Goal: Transaction & Acquisition: Purchase product/service

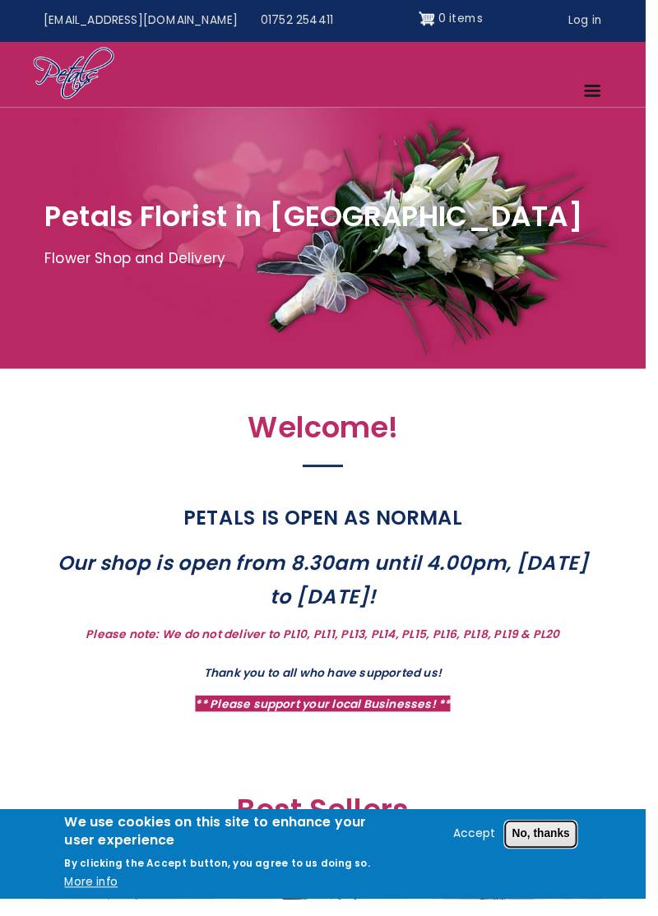
click at [576, 864] on button "No, thanks" at bounding box center [551, 850] width 74 height 28
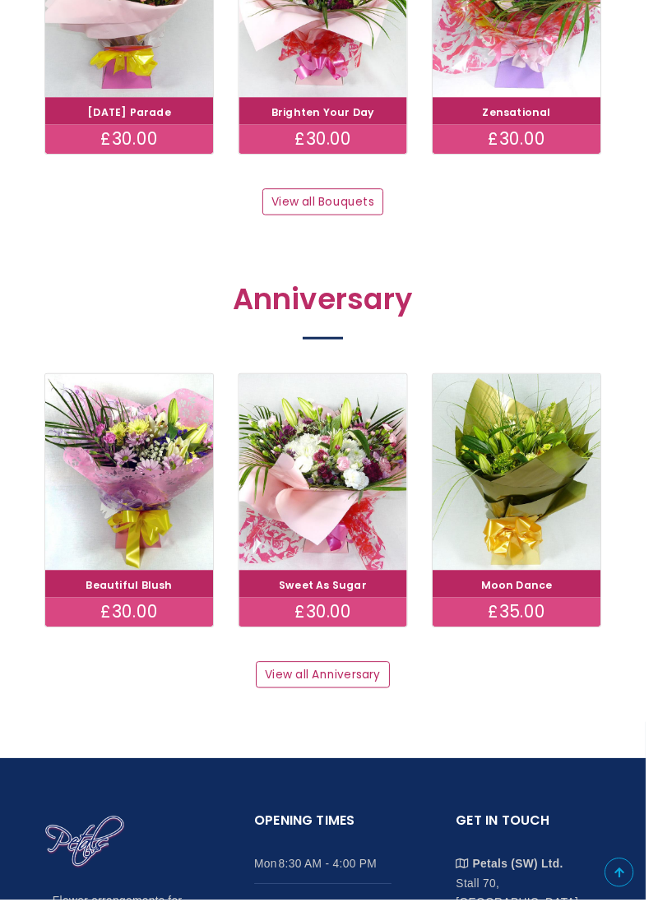
scroll to position [1553, 0]
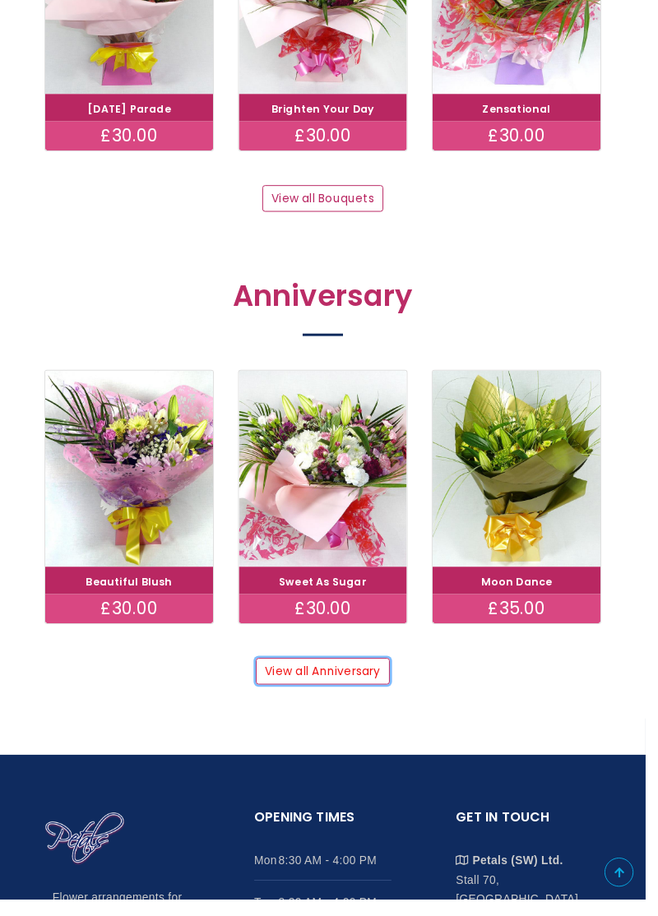
click at [370, 687] on link "View all Anniversary" at bounding box center [329, 684] width 137 height 28
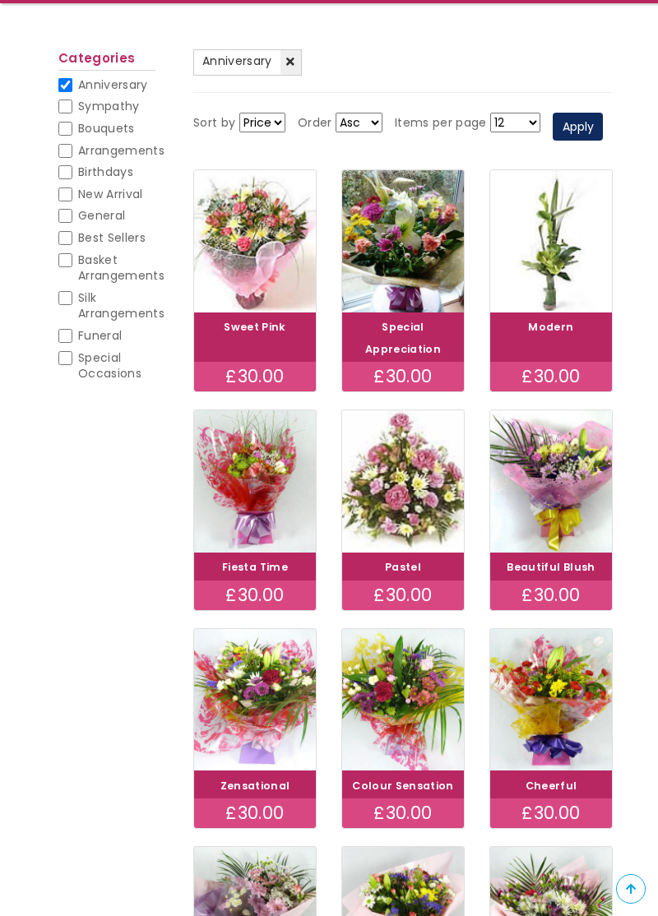
scroll to position [168, 0]
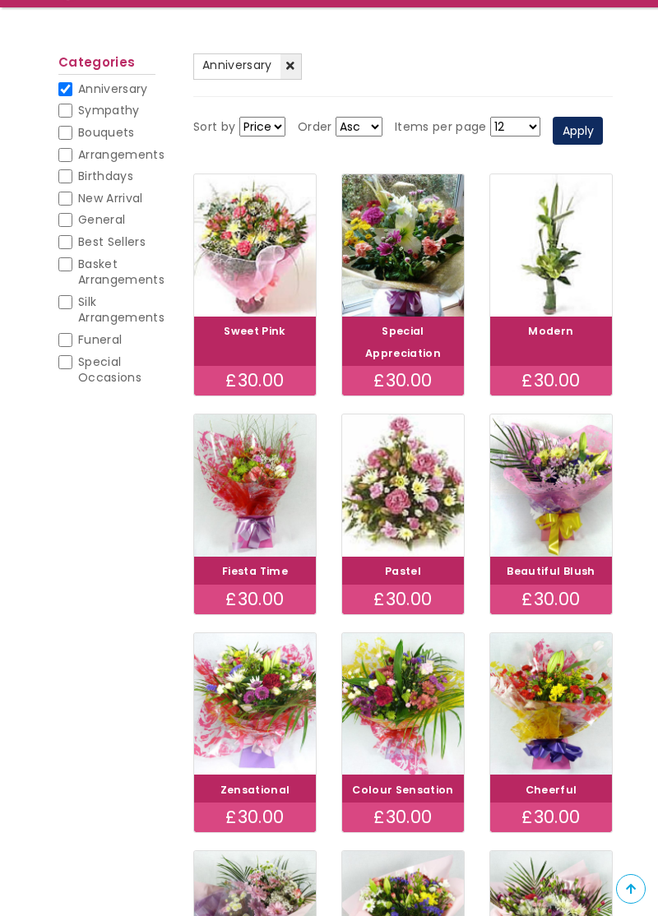
click at [426, 324] on link "Special Appreciation" at bounding box center [403, 342] width 76 height 36
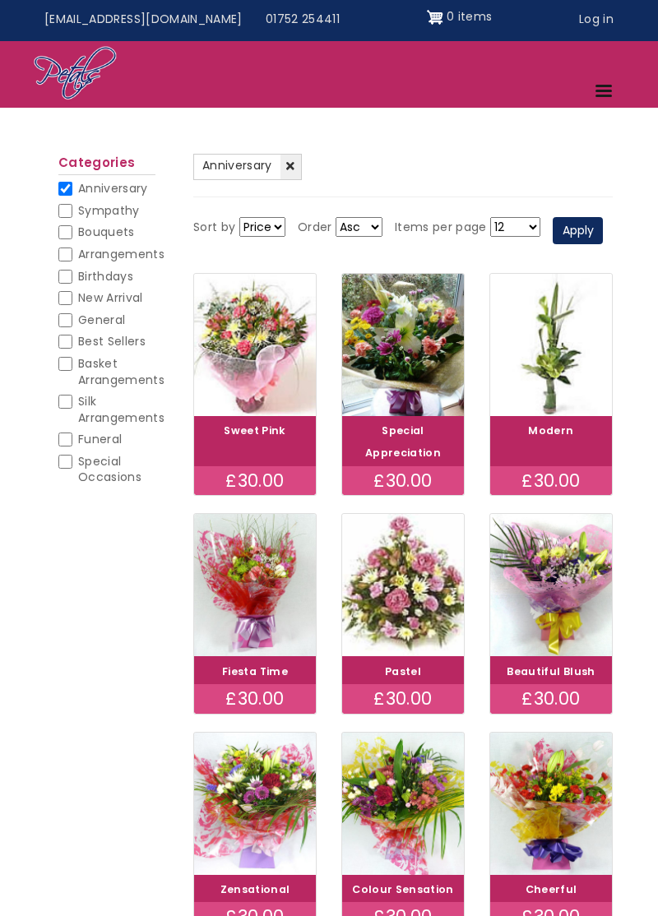
scroll to position [0, 0]
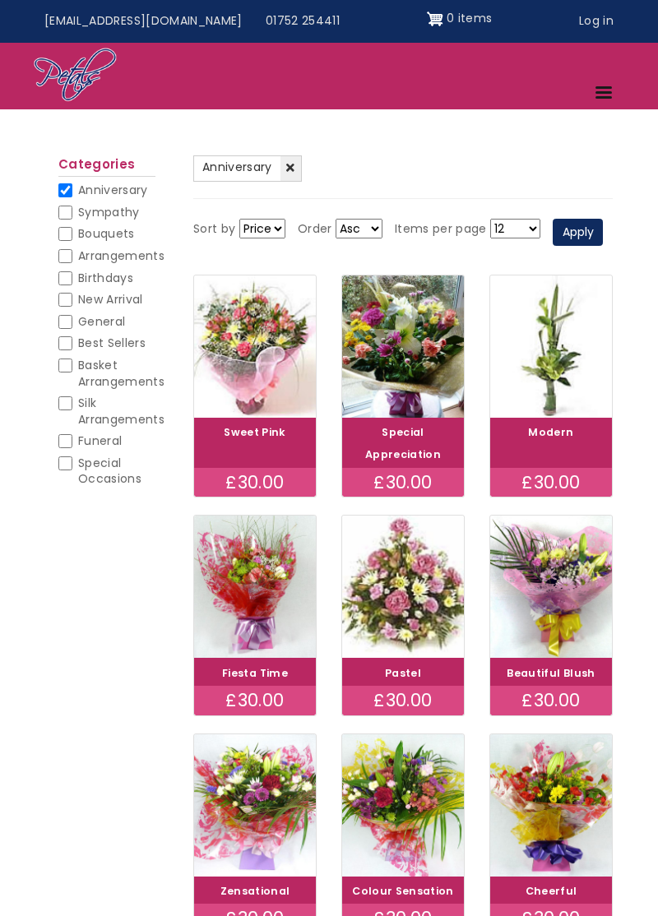
click at [79, 474] on span "Special Occasions" at bounding box center [109, 471] width 63 height 33
click at [72, 470] on input "Special Occasions" at bounding box center [65, 463] width 14 height 14
checkbox input "false"
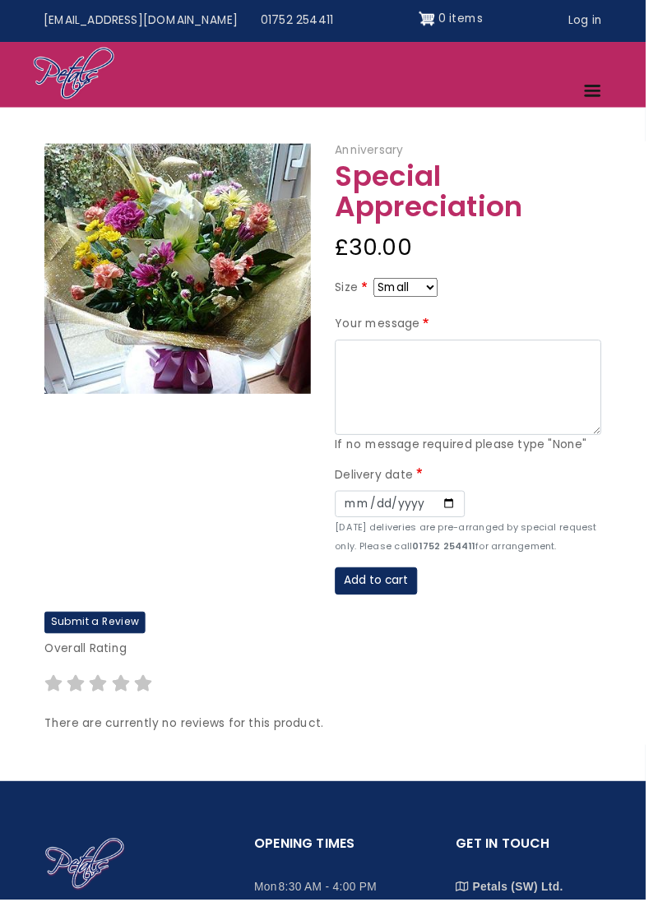
click at [458, 293] on div "Size Small Medium Large" at bounding box center [476, 296] width 271 height 26
click at [449, 313] on form "Size Small Medium Large Your message If no message required please type "None" …" at bounding box center [476, 444] width 271 height 322
click at [456, 295] on div "Size Small Medium Large" at bounding box center [476, 296] width 271 height 26
click at [442, 298] on select "Small Medium Large" at bounding box center [413, 293] width 65 height 20
select select "9"
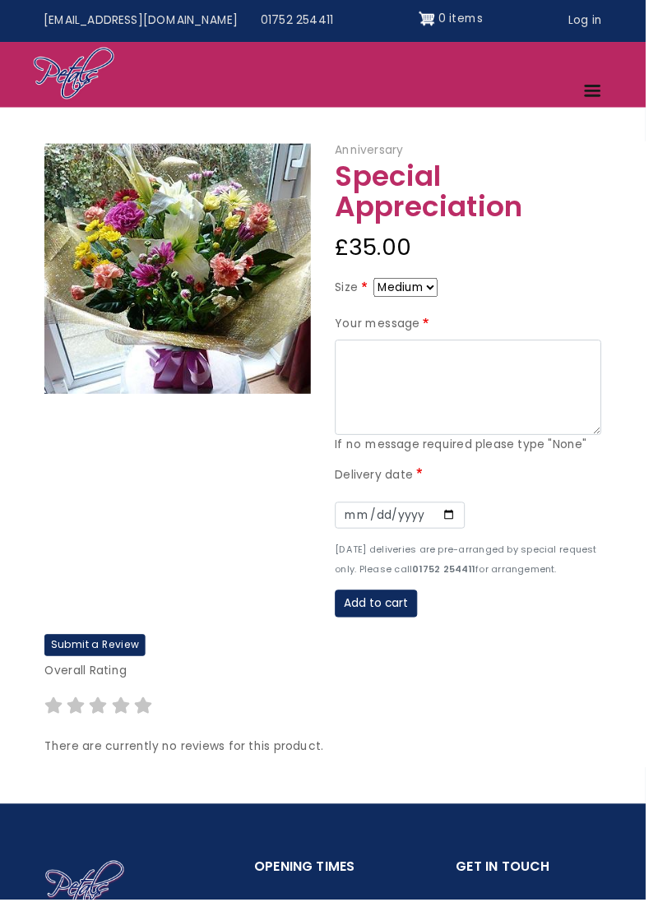
click at [201, 275] on img at bounding box center [180, 273] width 271 height 255
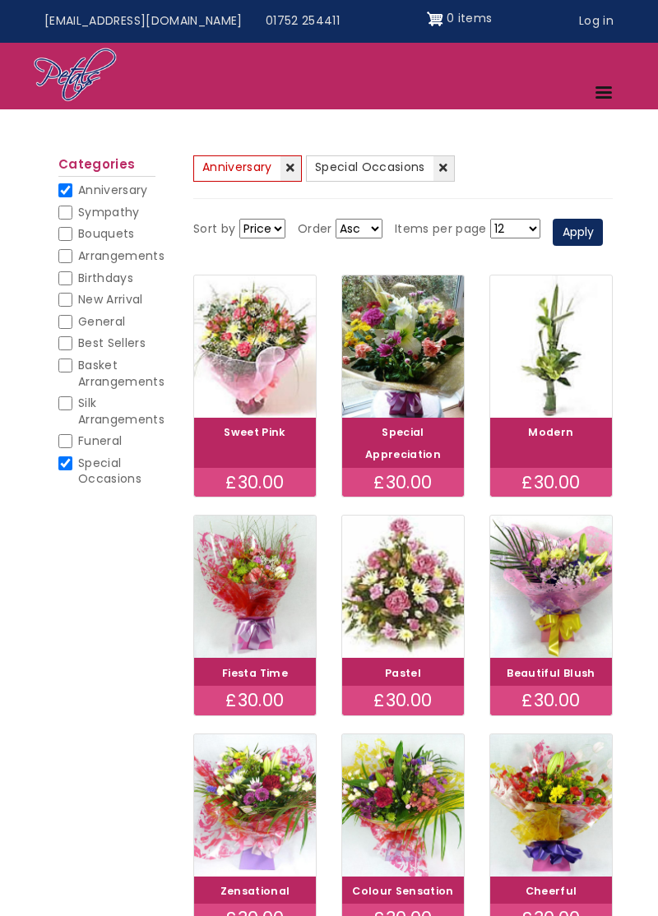
click at [297, 169] on link "(-) Anniversary" at bounding box center [247, 168] width 109 height 26
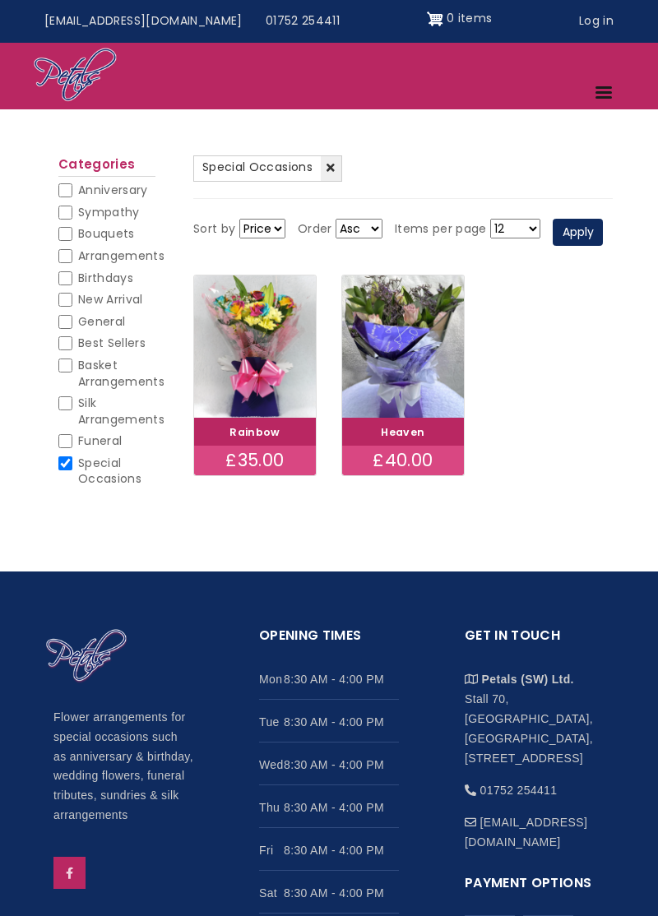
scroll to position [16, 0]
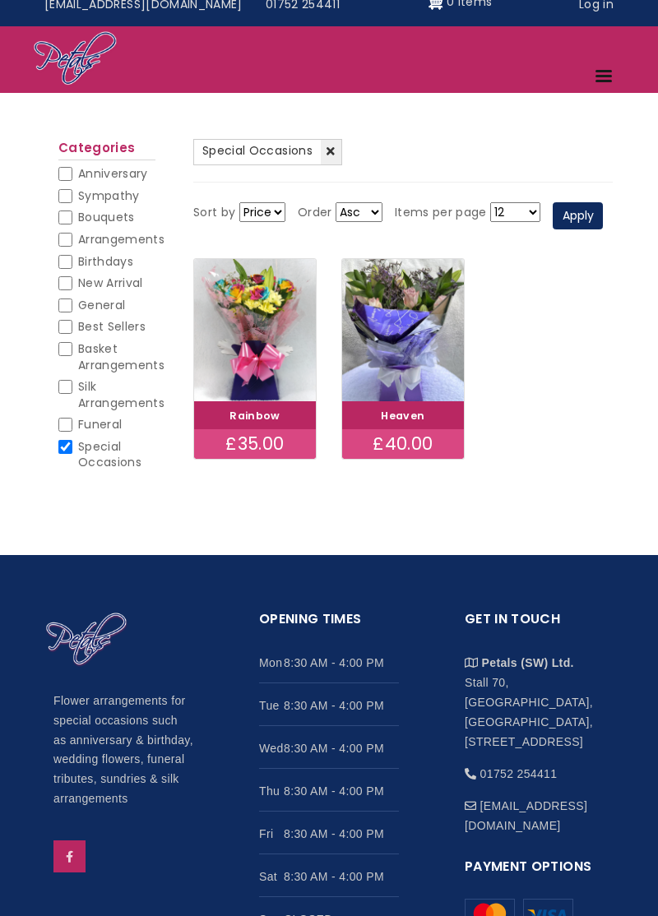
click at [81, 359] on span "Basket Arrangements" at bounding box center [121, 356] width 86 height 33
click at [72, 356] on input "Basket Arrangements" at bounding box center [65, 349] width 14 height 14
checkbox input "false"
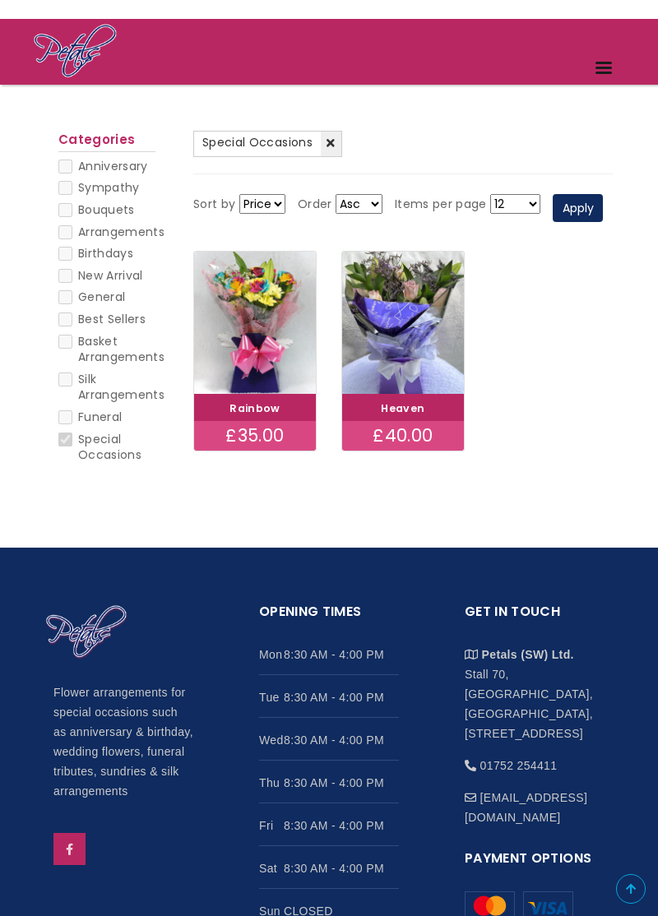
scroll to position [94, 0]
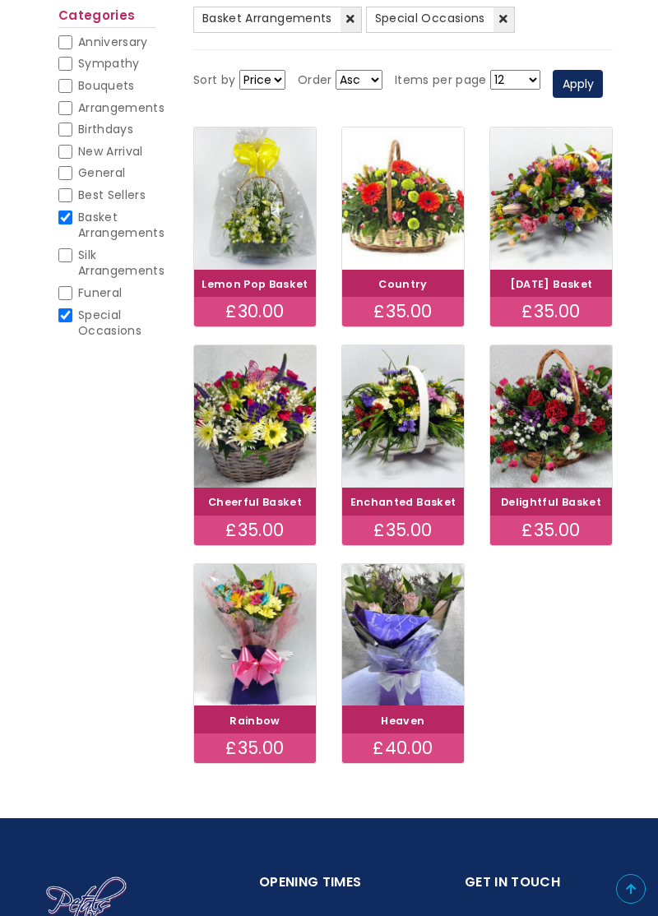
scroll to position [214, 0]
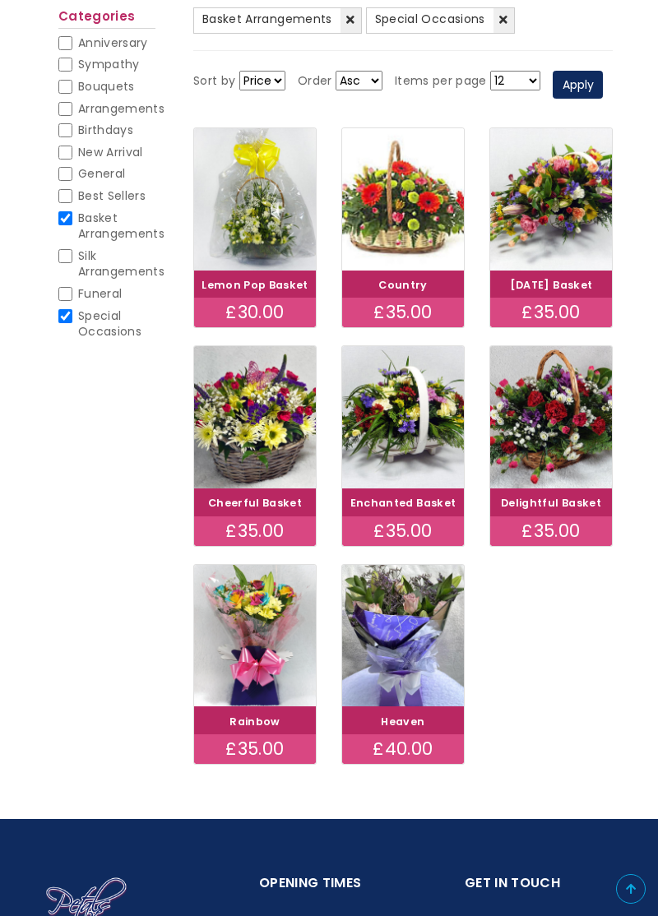
click at [260, 429] on img at bounding box center [255, 417] width 122 height 142
click at [415, 209] on img at bounding box center [403, 199] width 122 height 142
click at [559, 197] on img at bounding box center [551, 199] width 122 height 142
click at [568, 433] on img at bounding box center [551, 417] width 122 height 142
click at [258, 627] on img at bounding box center [255, 636] width 122 height 142
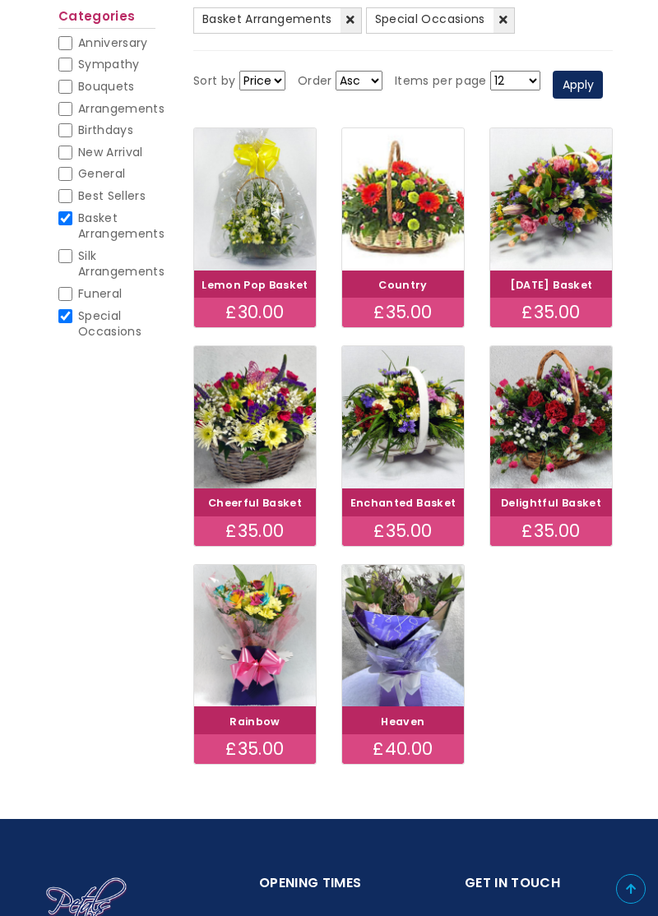
click at [412, 653] on img at bounding box center [403, 636] width 122 height 142
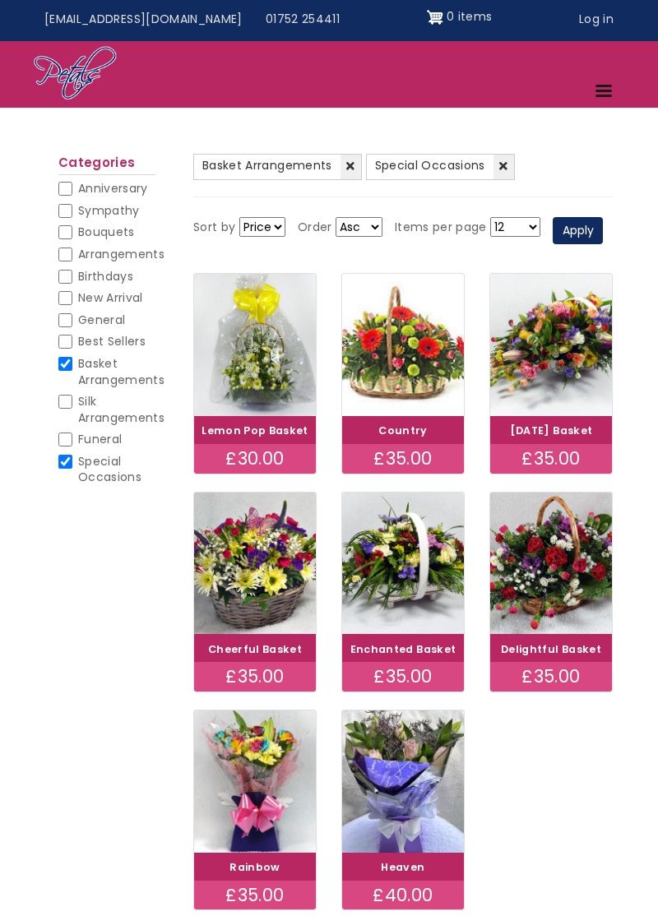
scroll to position [0, 0]
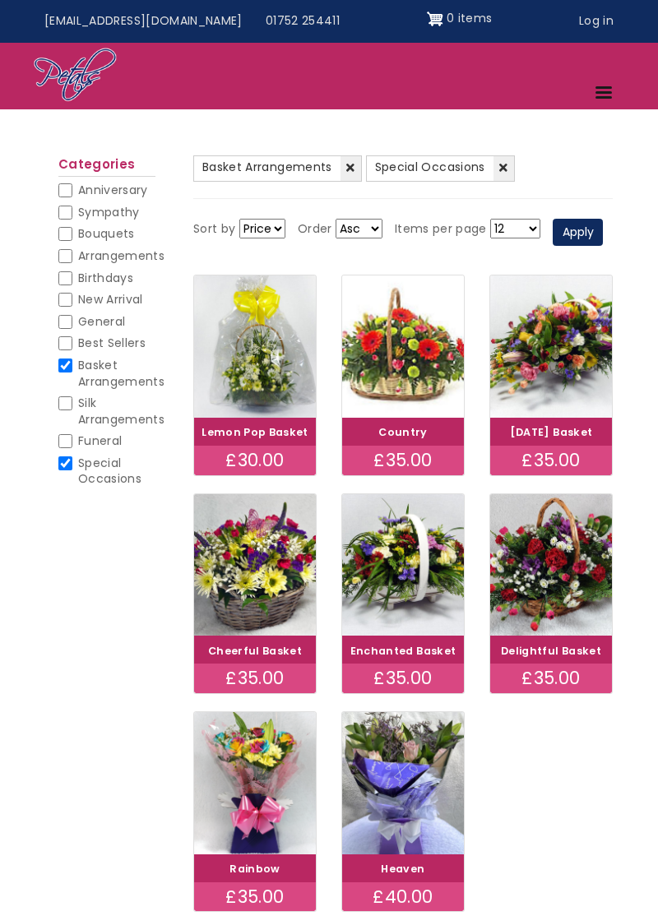
click at [567, 354] on img at bounding box center [551, 346] width 122 height 142
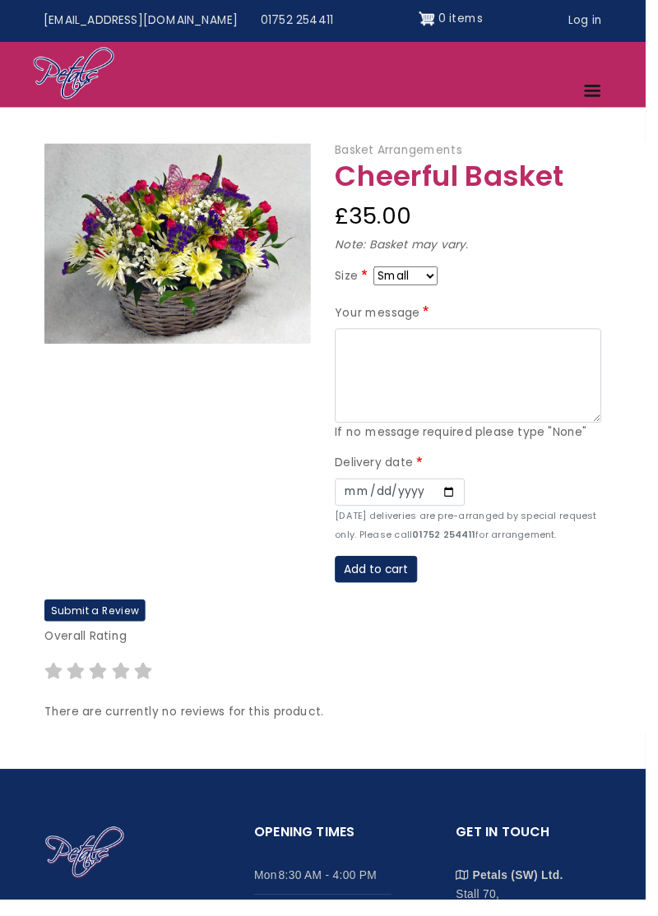
click at [441, 278] on select "Small Medium Large" at bounding box center [413, 281] width 65 height 20
select select "9"
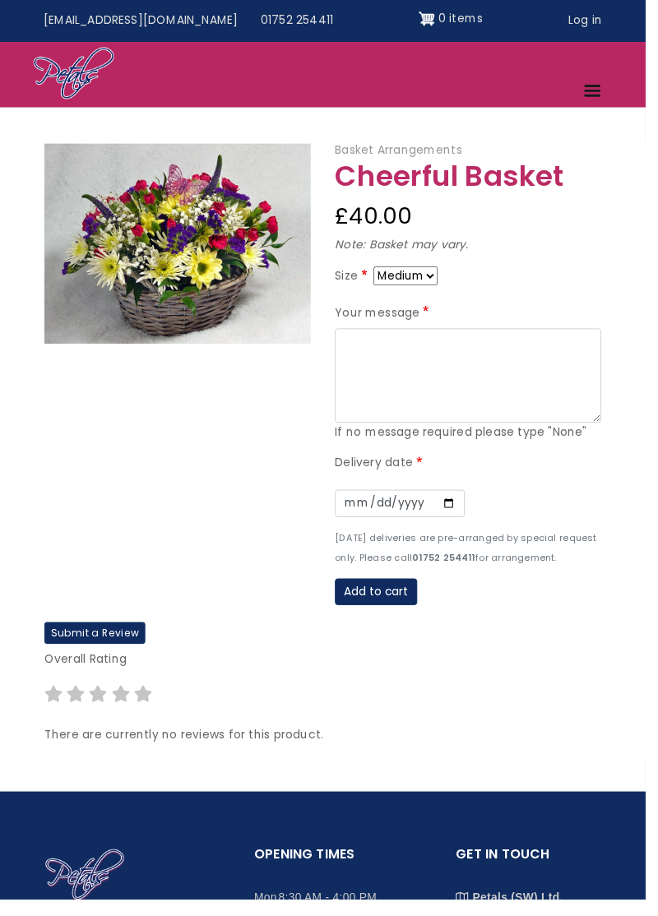
scroll to position [30, 0]
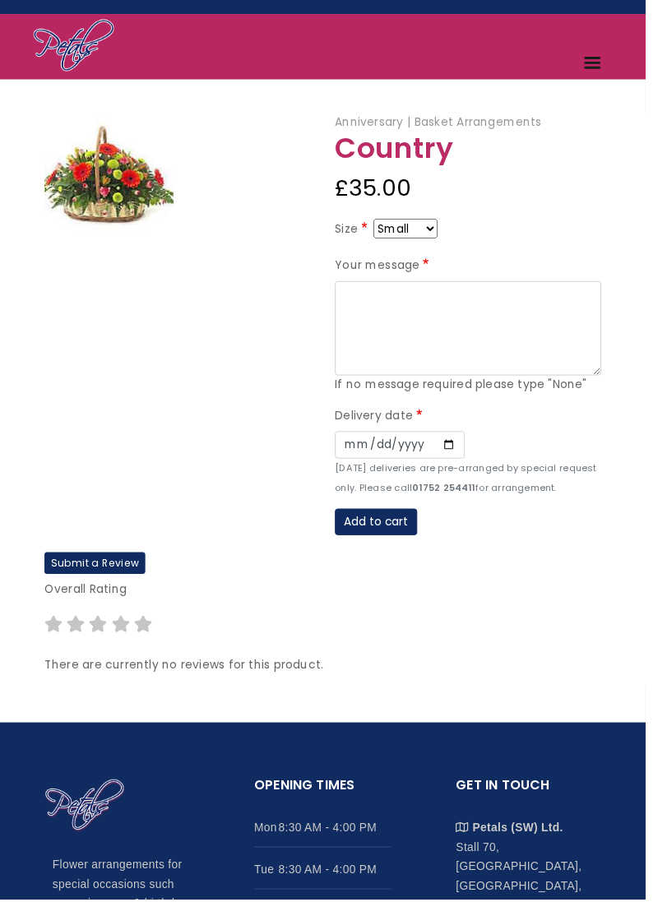
scroll to position [31, 0]
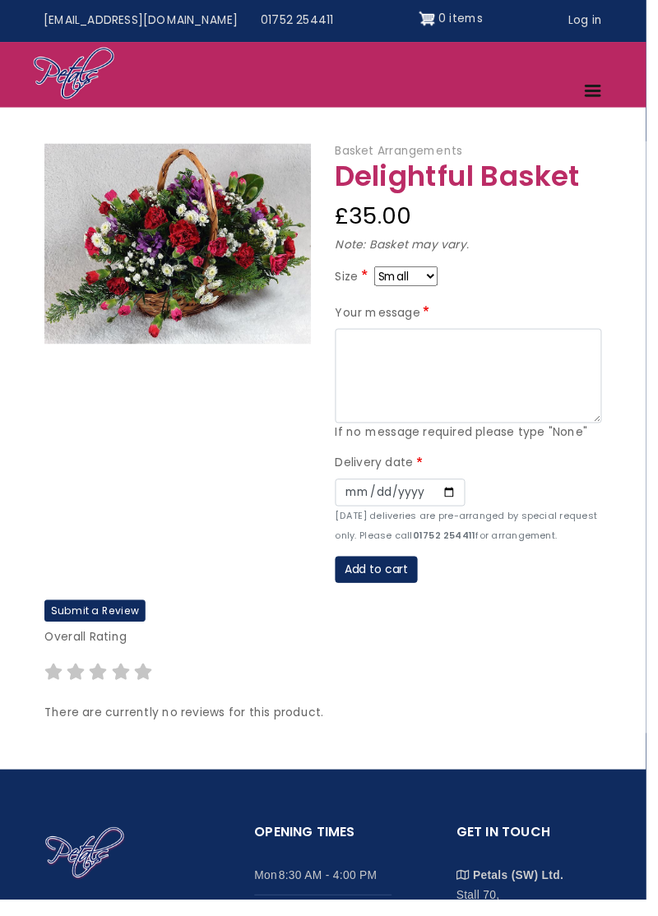
scroll to position [7, 0]
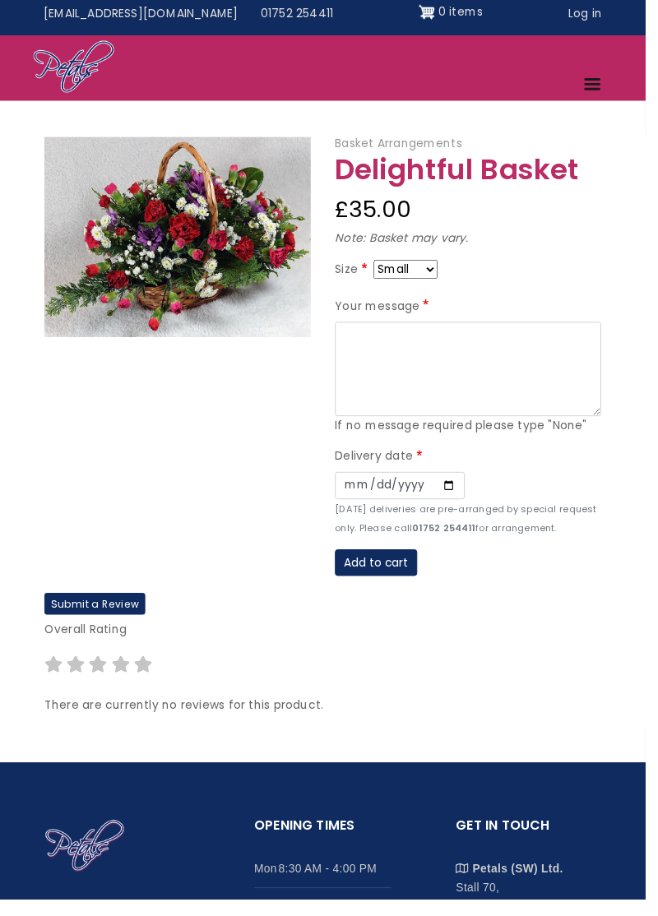
click at [428, 281] on select "Small Medium Large" at bounding box center [413, 275] width 65 height 20
select select "9"
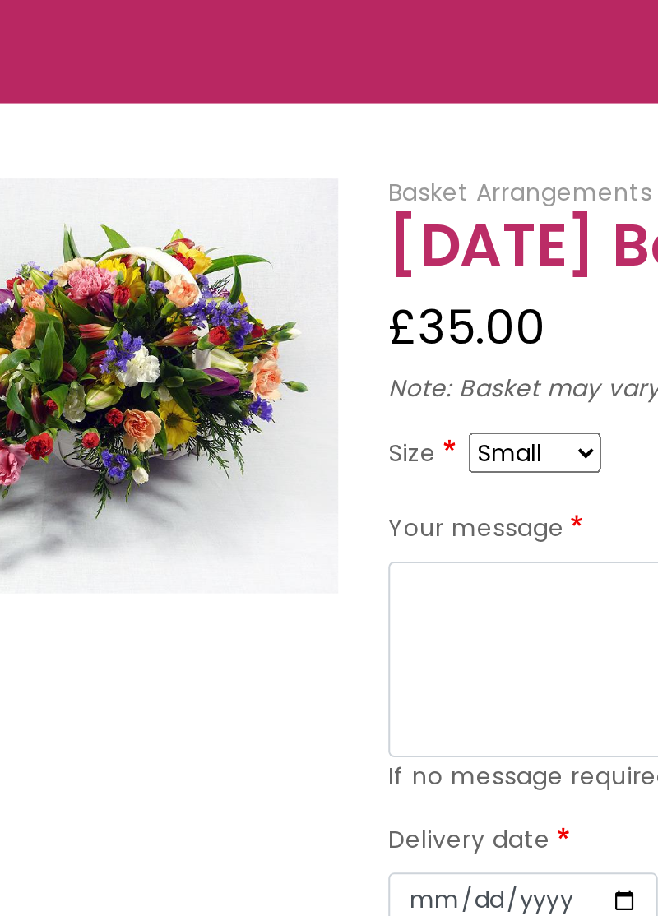
click at [443, 283] on select "Small Medium Large" at bounding box center [413, 281] width 65 height 20
select select "9"
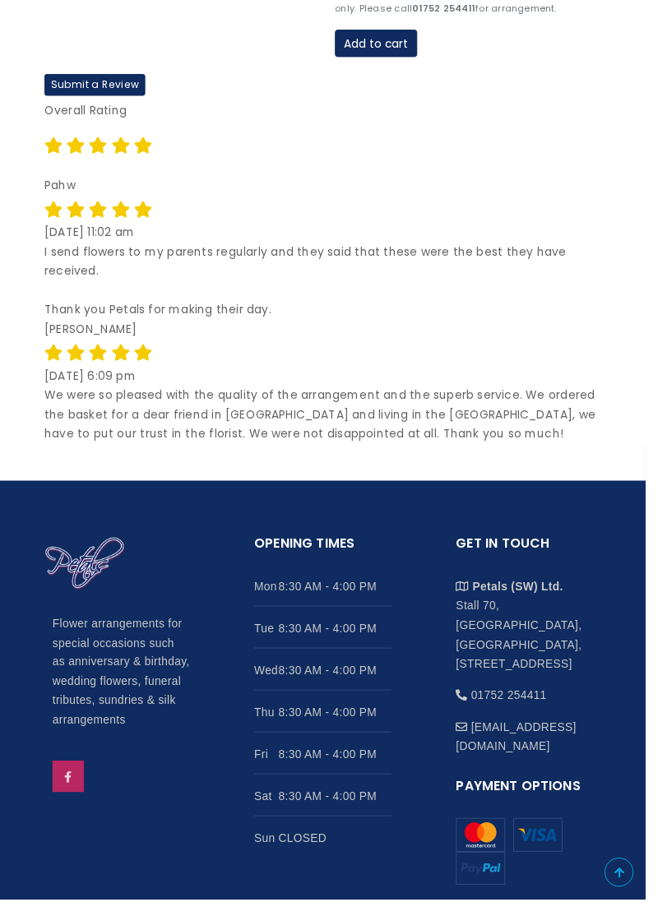
scroll to position [650, 0]
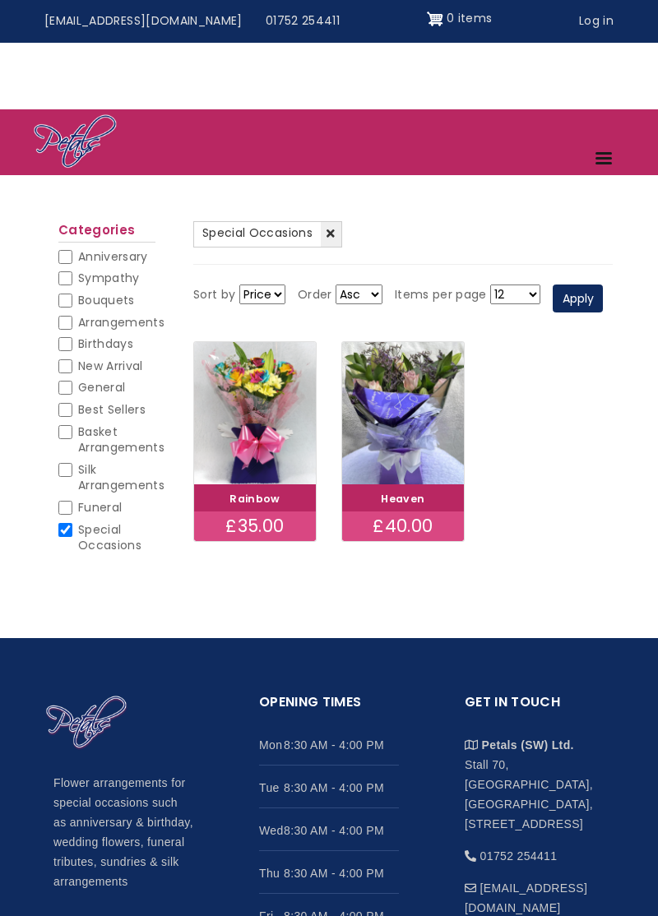
scroll to position [94, 0]
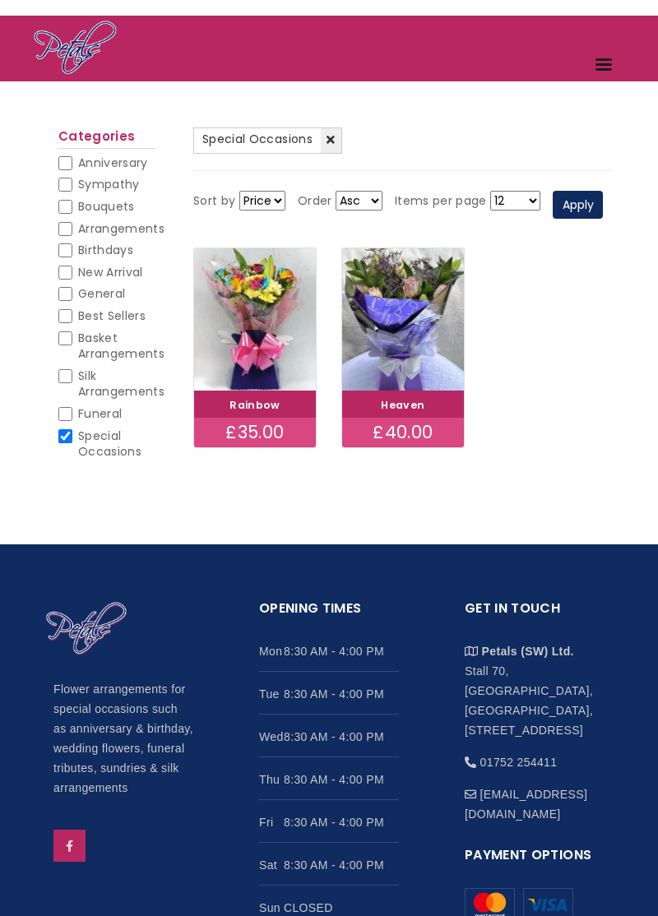
click at [69, 273] on input "New Arrival" at bounding box center [65, 273] width 14 height 14
checkbox input "false"
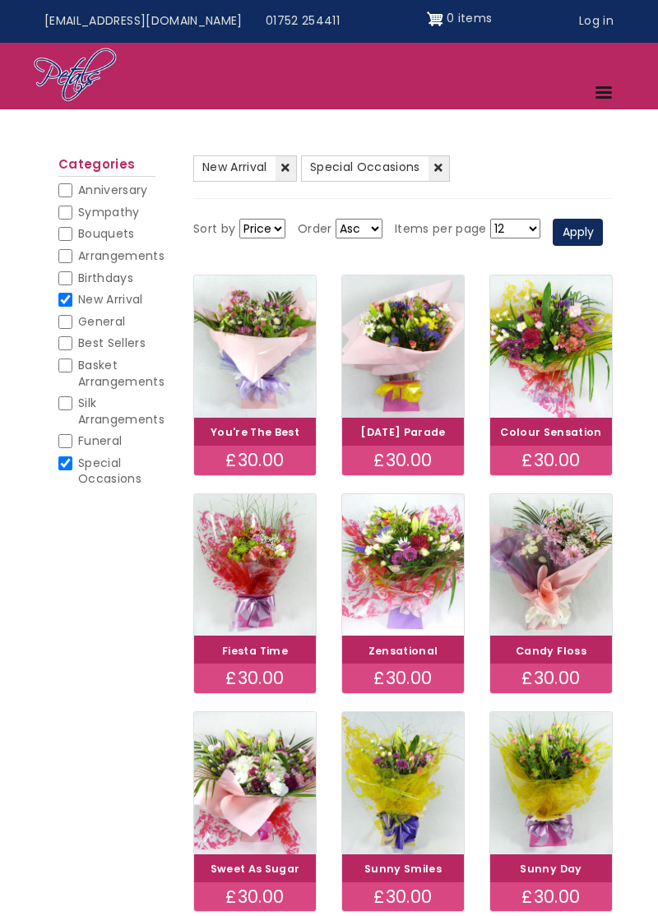
click at [79, 477] on span "Special Occasions" at bounding box center [109, 471] width 63 height 33
click at [72, 470] on input "Special Occasions" at bounding box center [65, 463] width 14 height 14
checkbox input "false"
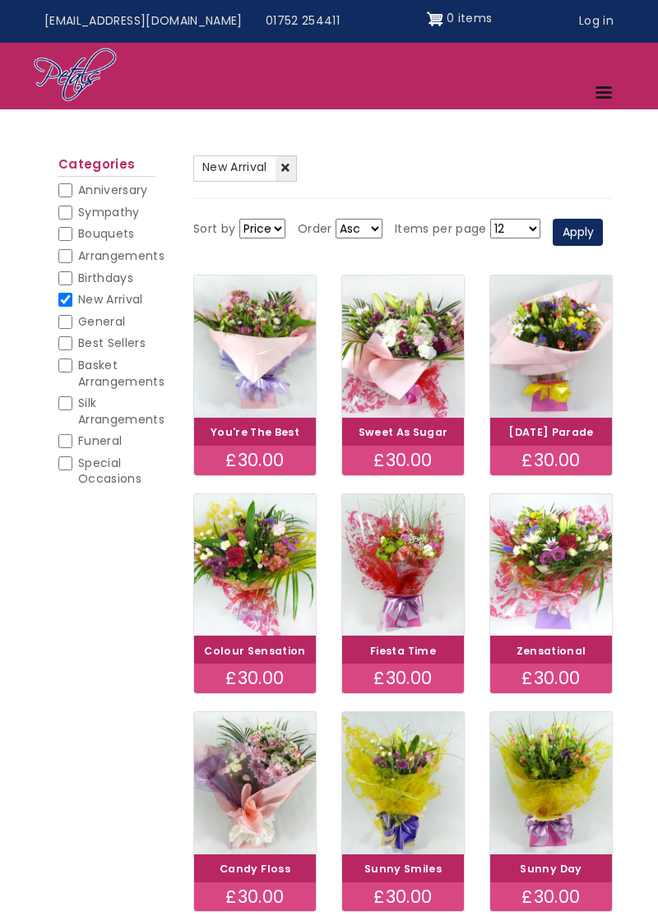
click at [79, 472] on span "Special Occasions" at bounding box center [109, 471] width 63 height 33
click at [72, 470] on input "Special Occasions" at bounding box center [65, 463] width 14 height 14
checkbox input "false"
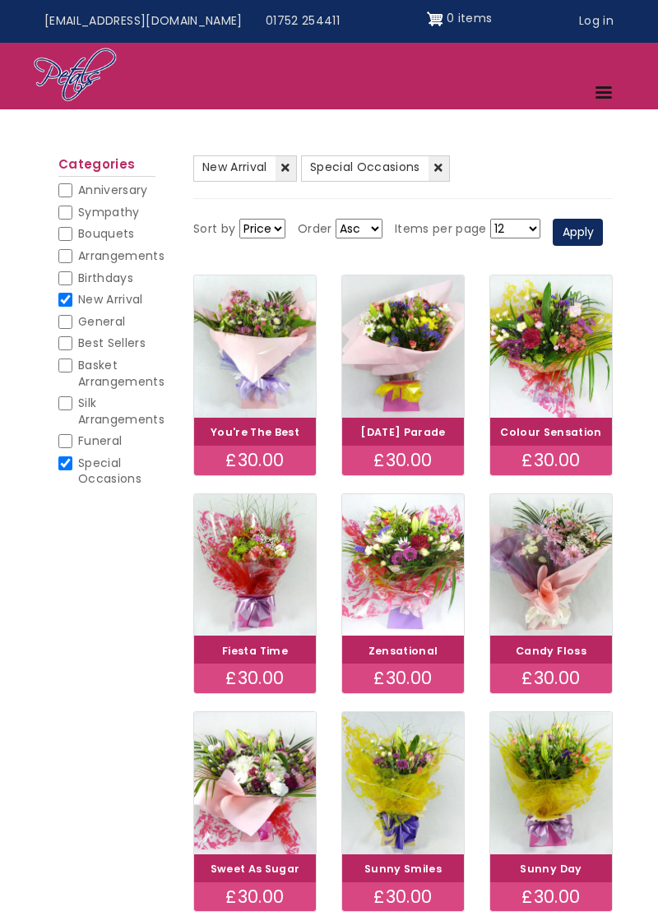
click at [249, 352] on img at bounding box center [255, 346] width 122 height 142
